Goal: Task Accomplishment & Management: Use online tool/utility

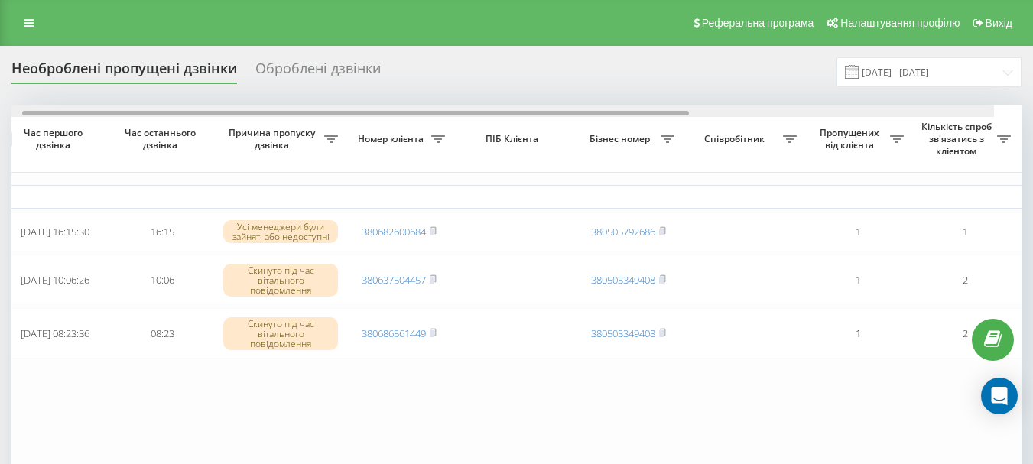
scroll to position [0, 59]
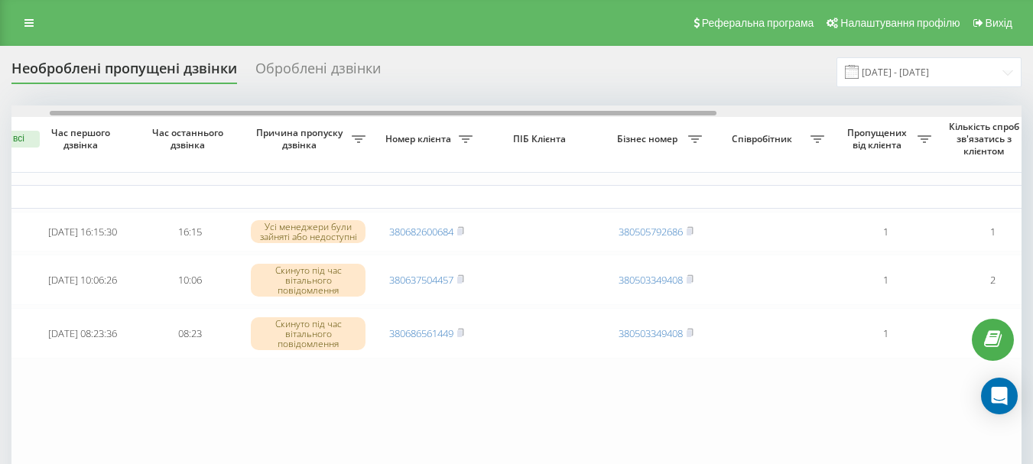
drag, startPoint x: 381, startPoint y: 112, endPoint x: 420, endPoint y: 125, distance: 41.3
click at [420, 125] on div "Обрати всі Час першого дзвінка Час останнього дзвінка Причина пропуску дзвінка …" at bounding box center [516, 286] width 1010 height 363
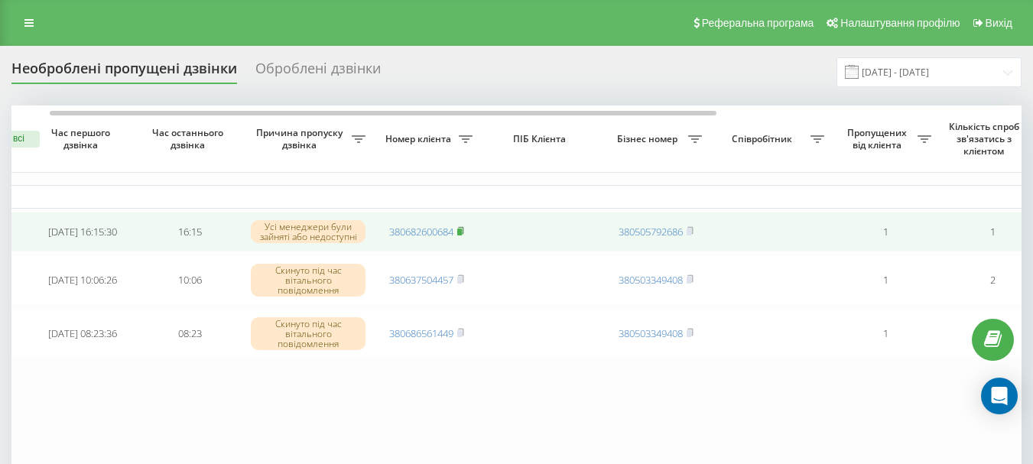
click at [462, 234] on rect at bounding box center [459, 232] width 5 height 7
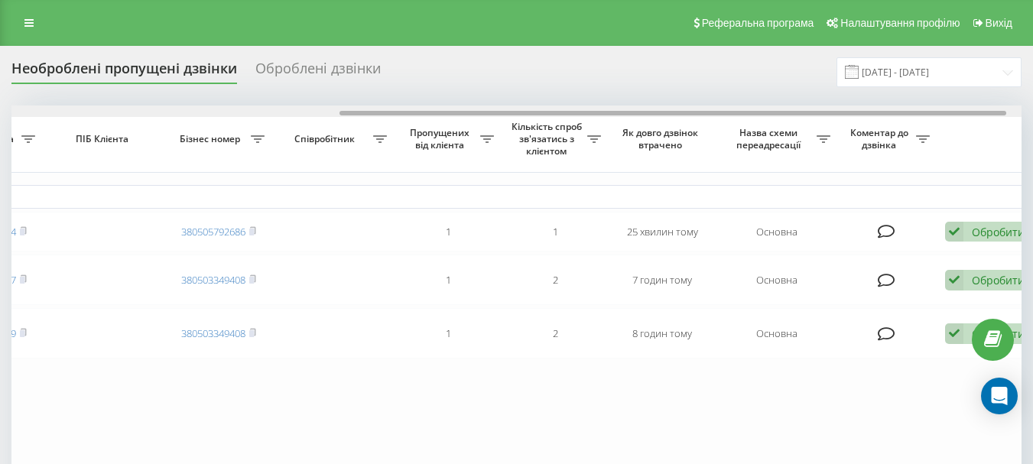
scroll to position [0, 519]
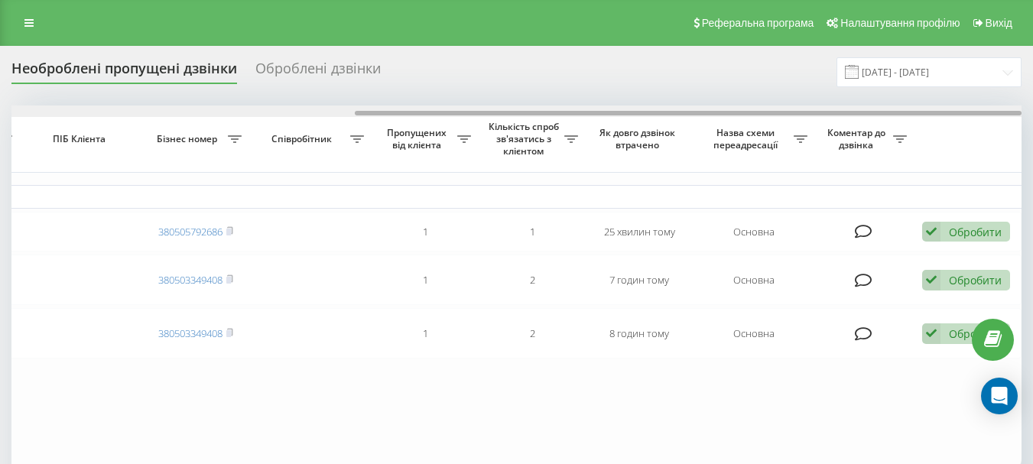
drag, startPoint x: 287, startPoint y: 116, endPoint x: 685, endPoint y: 118, distance: 398.3
click at [685, 118] on div "Обрати всі Час першого дзвінка Час останнього дзвінка Причина пропуску дзвінка …" at bounding box center [516, 286] width 1010 height 363
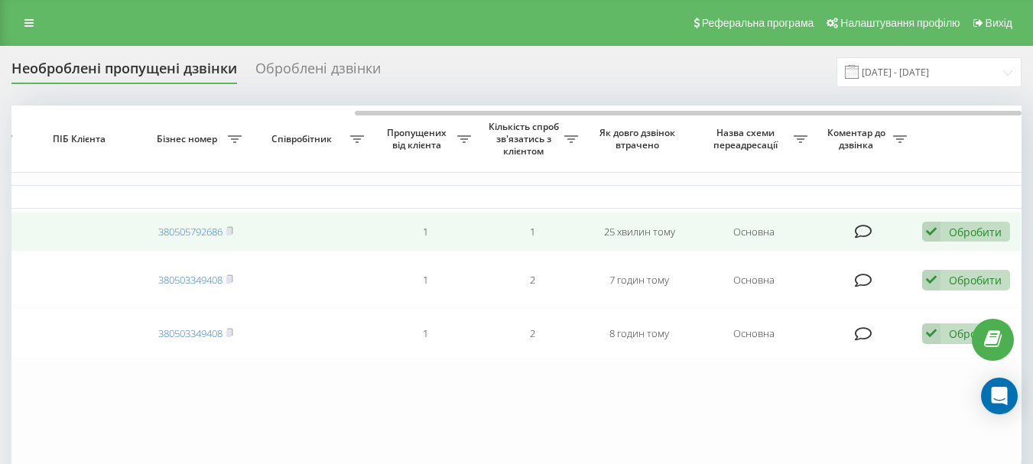
click at [985, 230] on div "Обробити" at bounding box center [975, 232] width 53 height 15
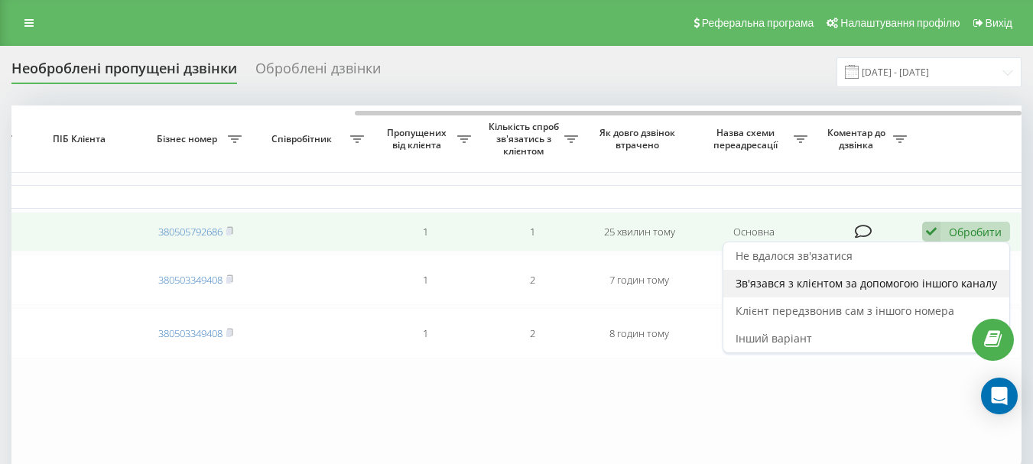
click at [826, 290] on span "Зв'язався з клієнтом за допомогою іншого каналу" at bounding box center [865, 283] width 261 height 15
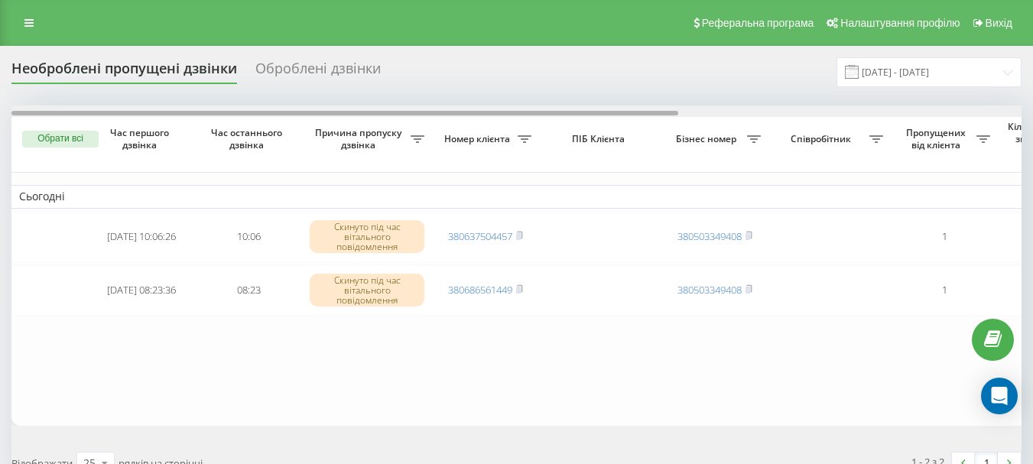
drag, startPoint x: 512, startPoint y: 122, endPoint x: 433, endPoint y: 135, distance: 79.9
click at [433, 135] on div "Обрати всі Час першого дзвінка Час останнього дзвінка Причина пропуску дзвінка …" at bounding box center [516, 265] width 1010 height 320
